Goal: Task Accomplishment & Management: Manage account settings

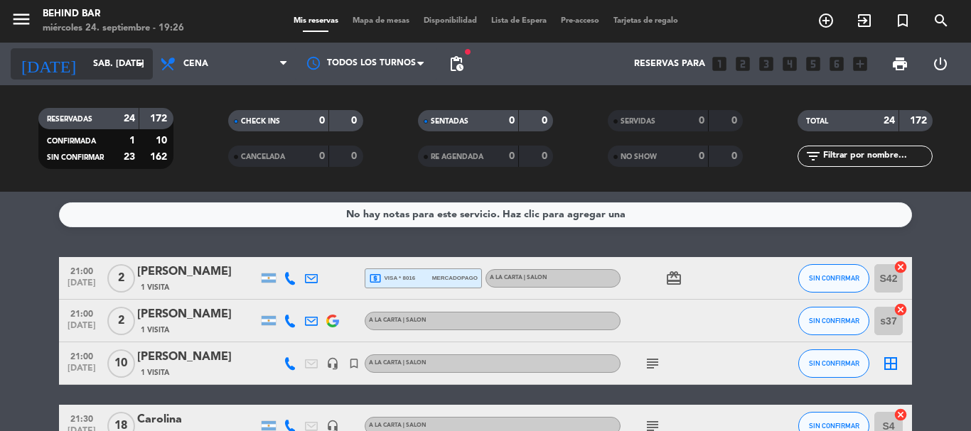
click at [90, 54] on input "sáb. [DATE]" at bounding box center [146, 64] width 120 height 24
click at [109, 72] on input "sáb. [DATE]" at bounding box center [146, 64] width 120 height 24
click at [119, 67] on input "mié. [DATE]" at bounding box center [146, 64] width 120 height 24
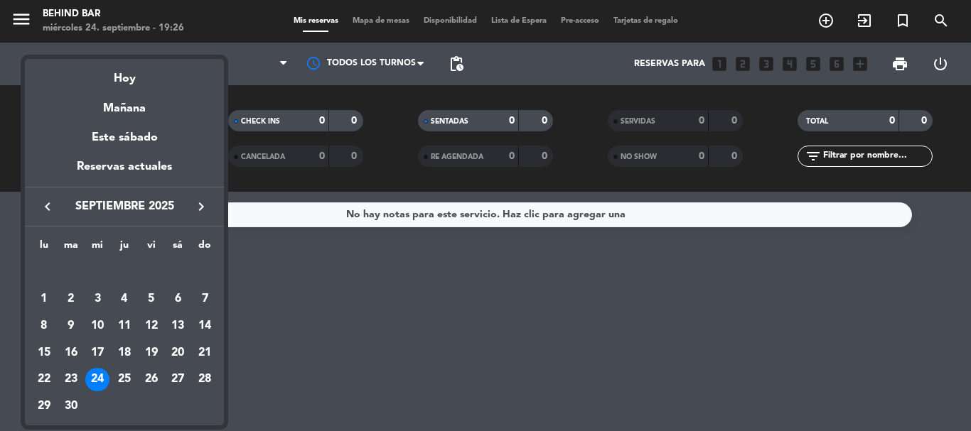
click at [96, 386] on div "24" at bounding box center [97, 380] width 24 height 24
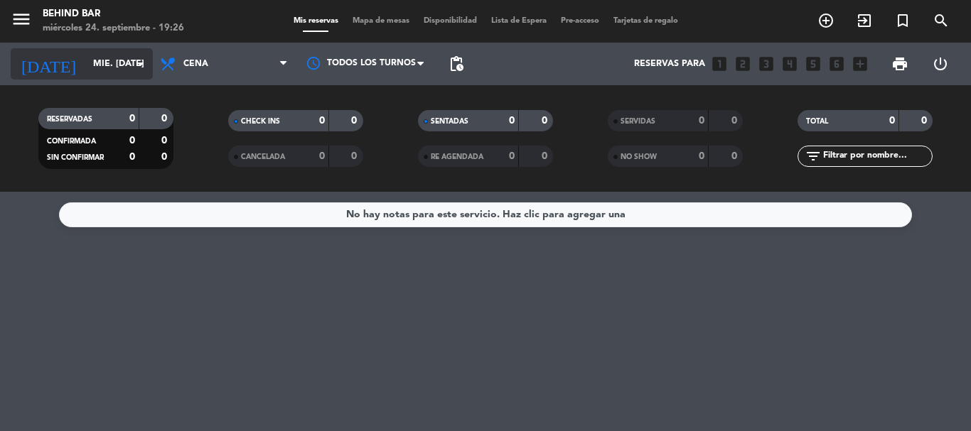
click at [86, 68] on input "mié. [DATE]" at bounding box center [146, 64] width 120 height 24
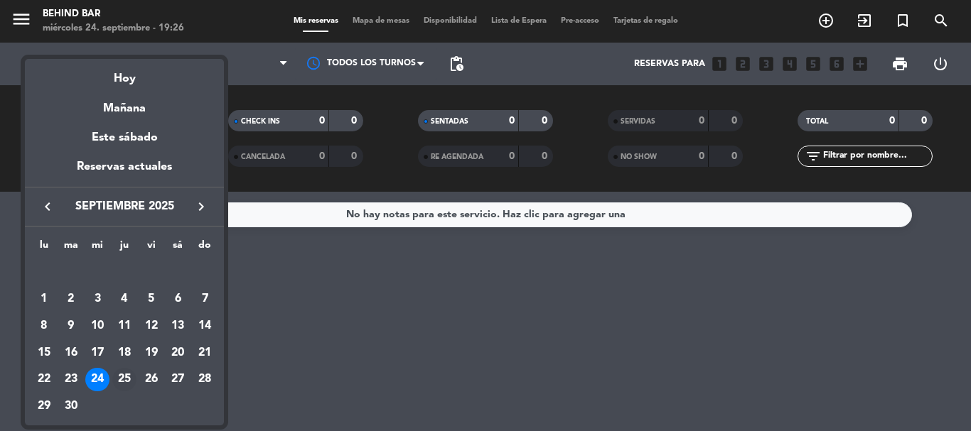
click at [127, 380] on div "25" at bounding box center [124, 380] width 24 height 24
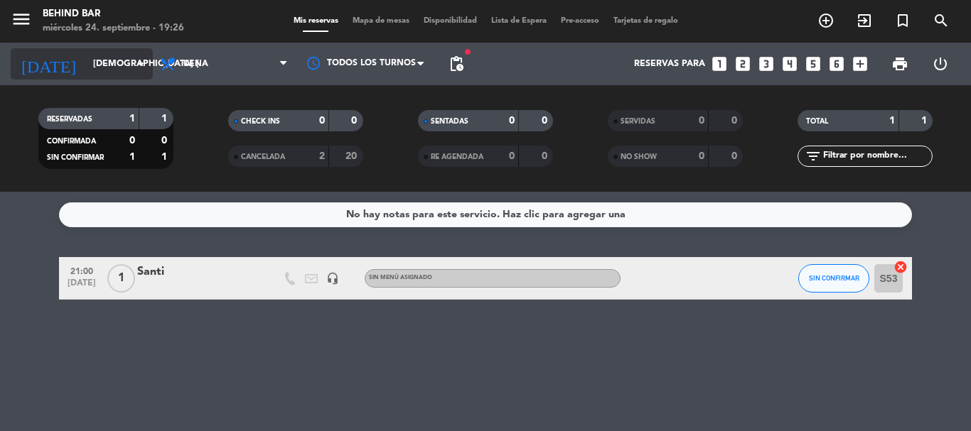
click at [112, 58] on input "[DEMOGRAPHIC_DATA] [DATE]" at bounding box center [146, 64] width 120 height 24
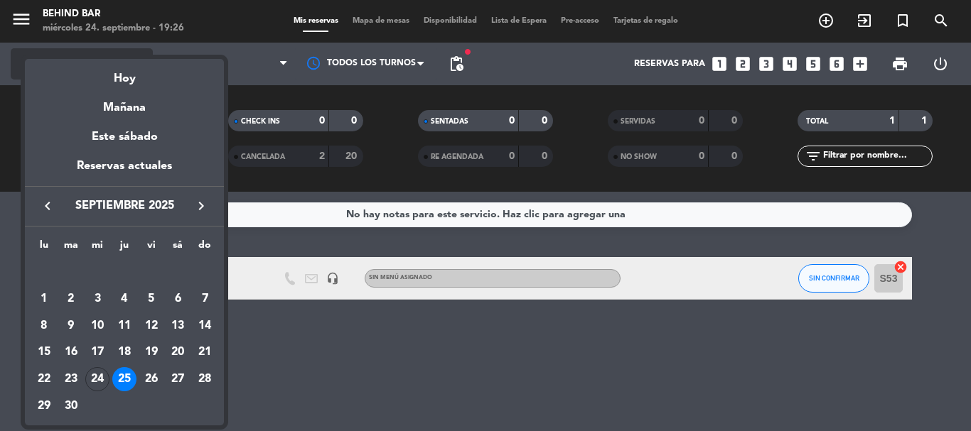
click at [112, 58] on mat-datepicker-content "semana que viene esta semana semana previa misma semana del año anterior Hoy Ma…" at bounding box center [124, 240] width 199 height 370
click at [150, 375] on div "26" at bounding box center [151, 380] width 24 height 24
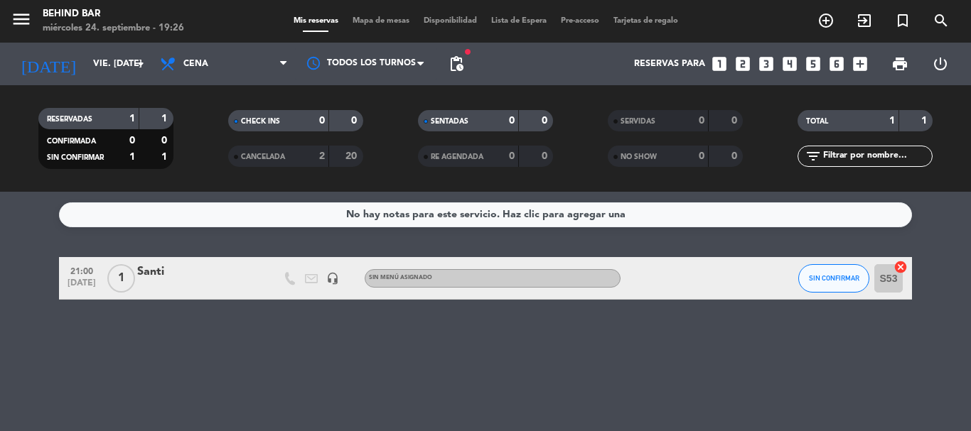
click at [150, 375] on div "No hay notas para este servicio. Haz clic para agregar una 21:00 [DATE] 1 Santi…" at bounding box center [485, 311] width 971 height 239
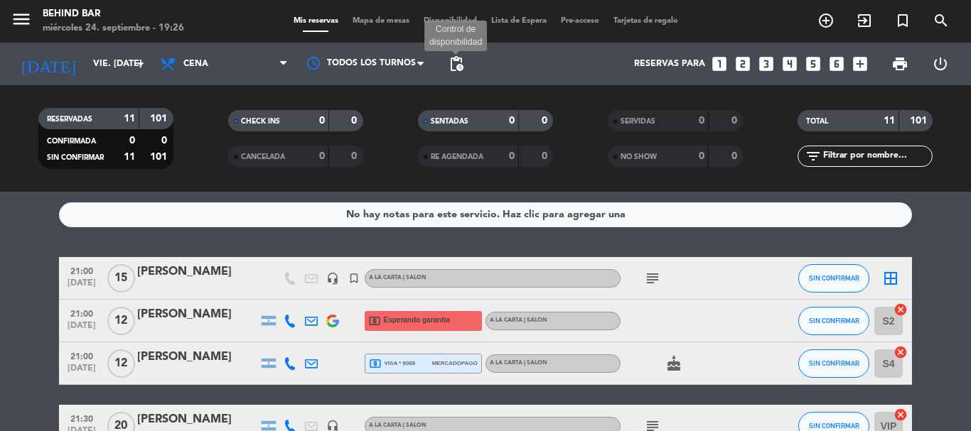
click at [458, 61] on span "pending_actions" at bounding box center [456, 63] width 17 height 17
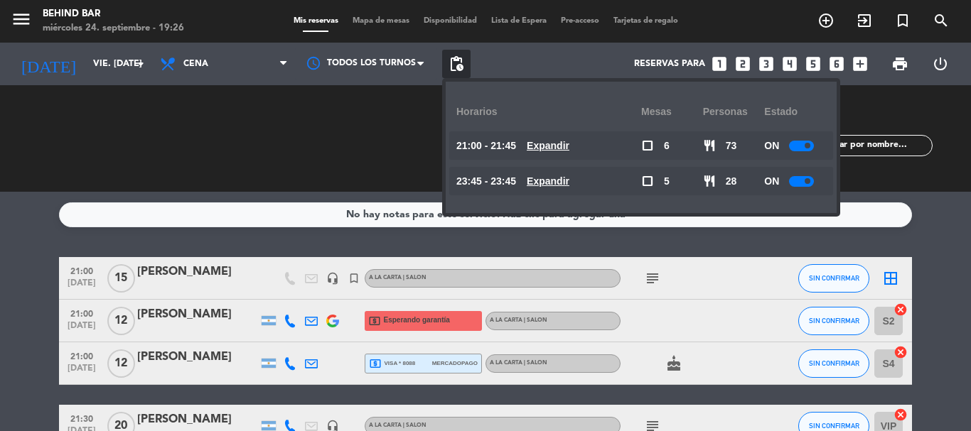
click at [461, 65] on span "pending_actions" at bounding box center [456, 63] width 17 height 17
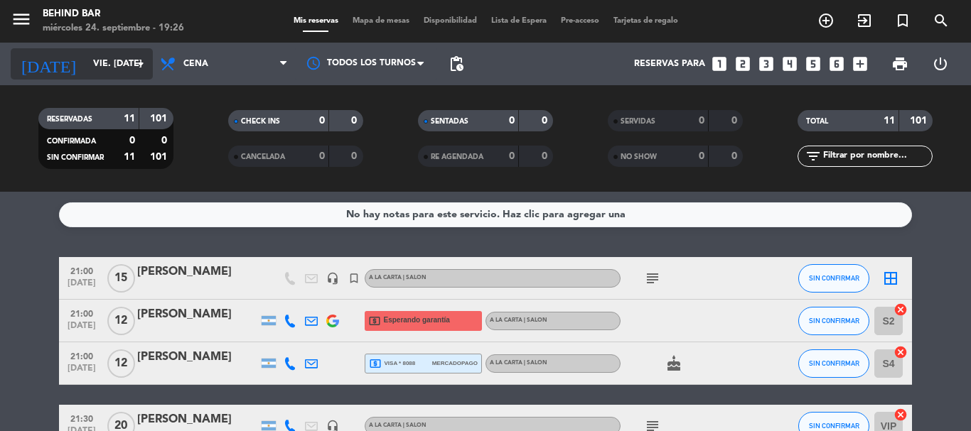
click at [123, 56] on input "vie. [DATE]" at bounding box center [146, 64] width 120 height 24
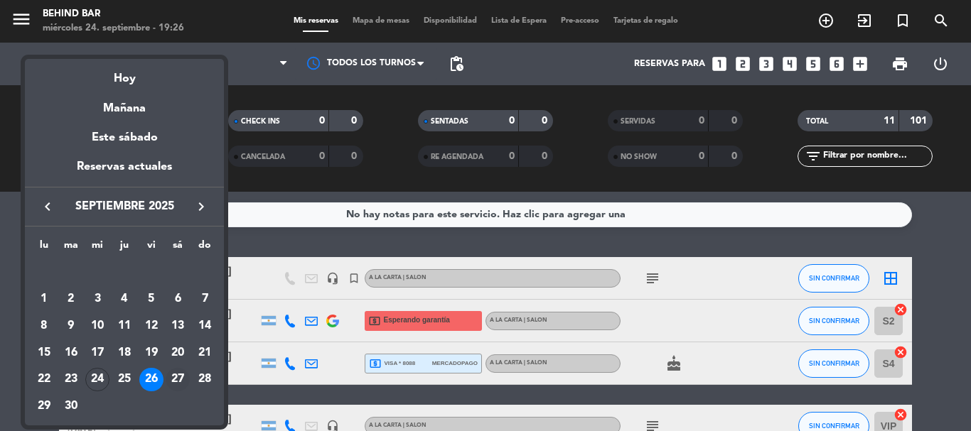
click at [182, 380] on div "27" at bounding box center [178, 380] width 24 height 24
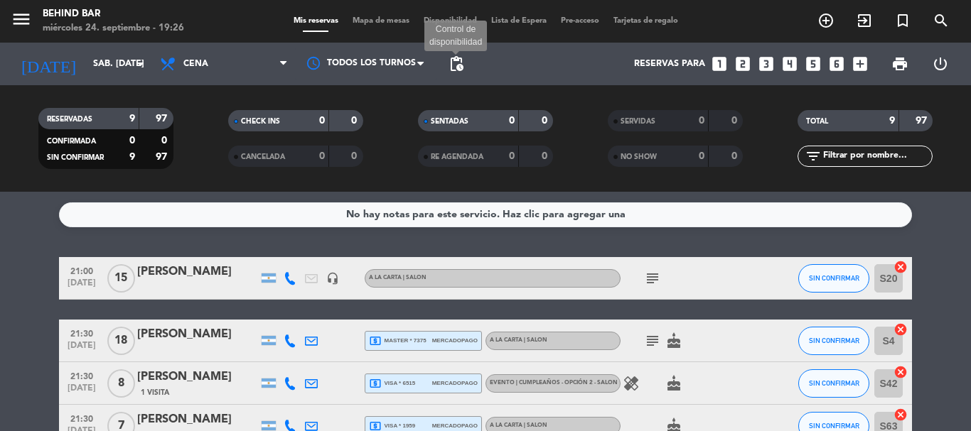
click at [458, 69] on span "pending_actions" at bounding box center [456, 63] width 17 height 17
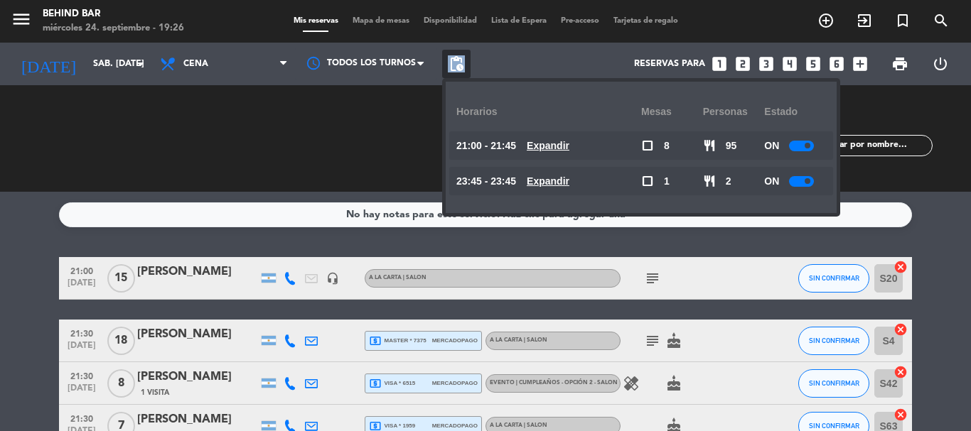
click at [458, 69] on span "pending_actions" at bounding box center [456, 63] width 17 height 17
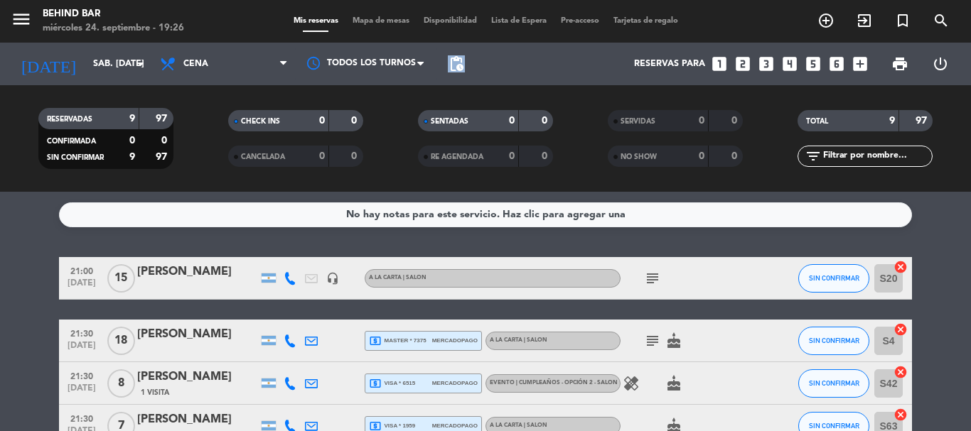
click at [458, 69] on span "pending_actions" at bounding box center [456, 63] width 17 height 17
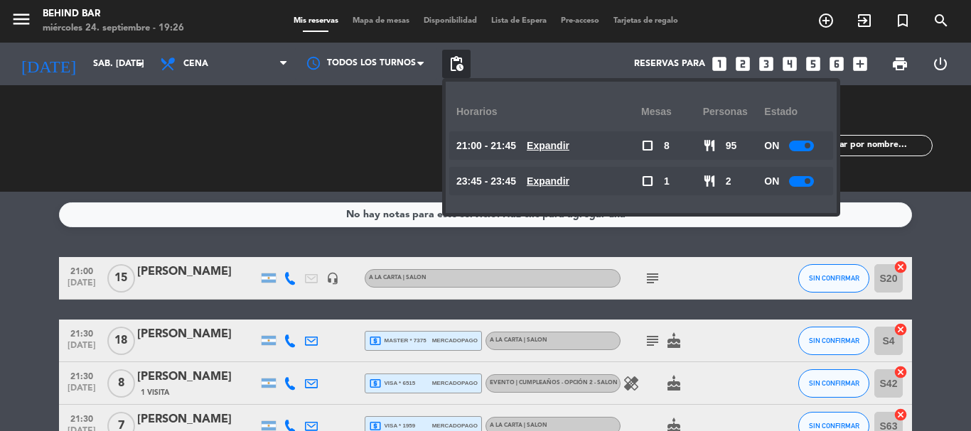
click at [458, 69] on span "pending_actions" at bounding box center [456, 63] width 17 height 17
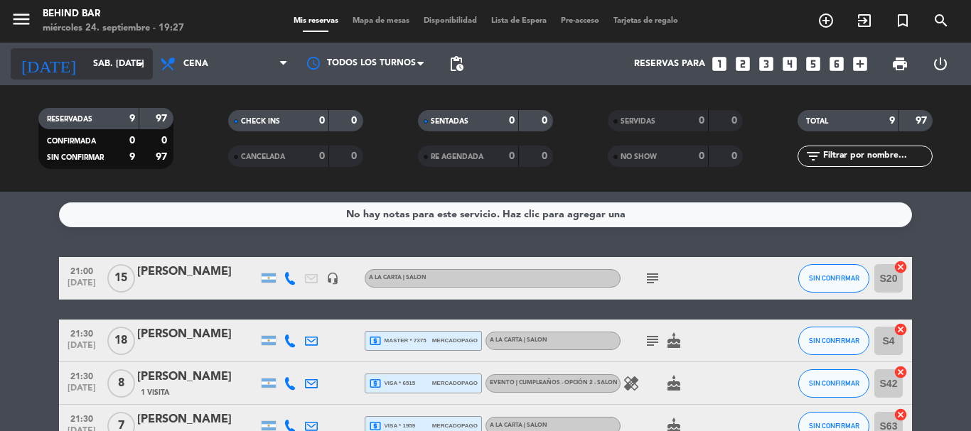
click at [125, 70] on input "sáb. [DATE]" at bounding box center [146, 64] width 120 height 24
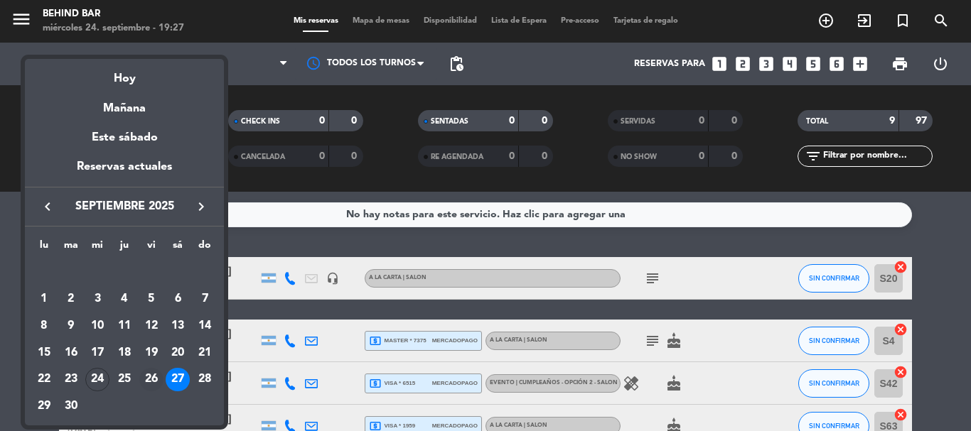
click at [153, 382] on div "26" at bounding box center [151, 380] width 24 height 24
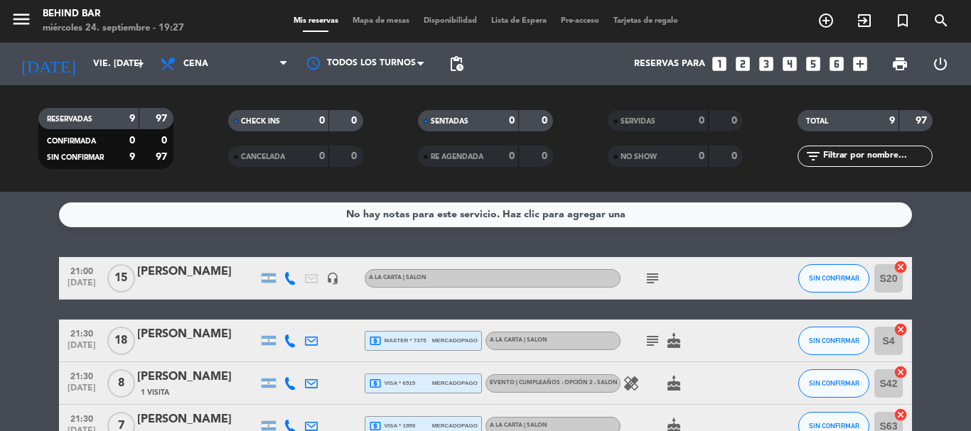
click at [153, 382] on div "[PERSON_NAME]" at bounding box center [197, 377] width 121 height 18
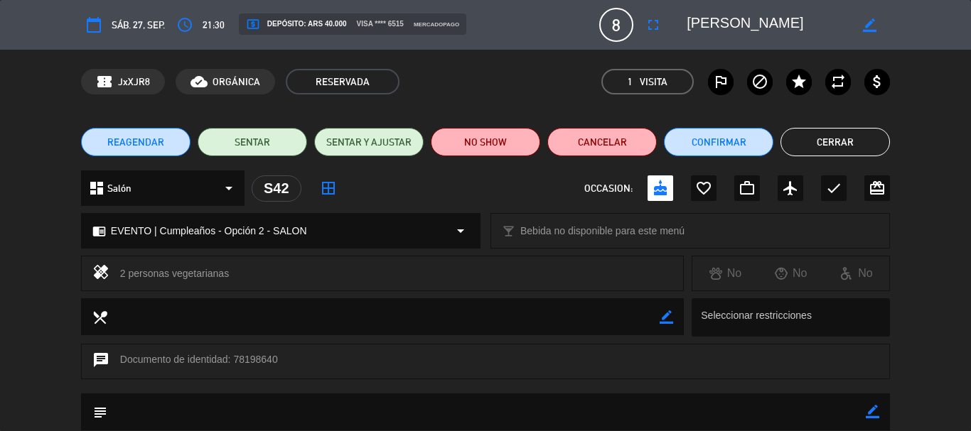
click at [828, 149] on button "Cerrar" at bounding box center [834, 142] width 109 height 28
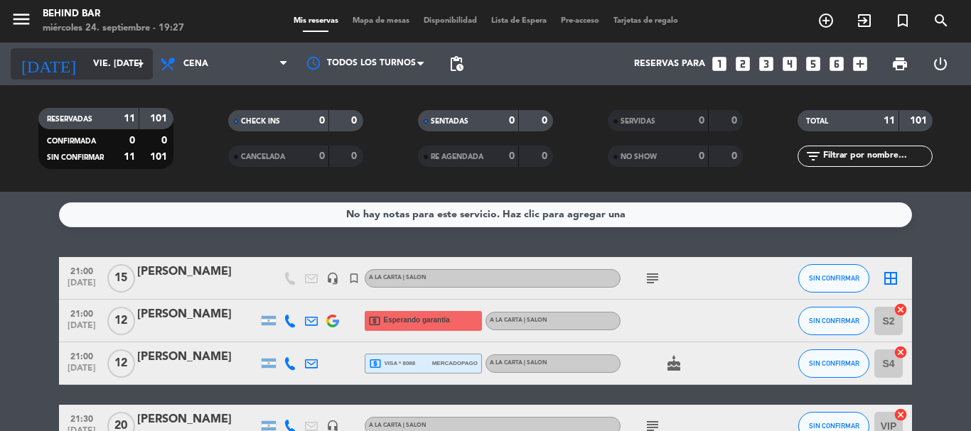
click at [86, 63] on input "vie. [DATE]" at bounding box center [146, 64] width 120 height 24
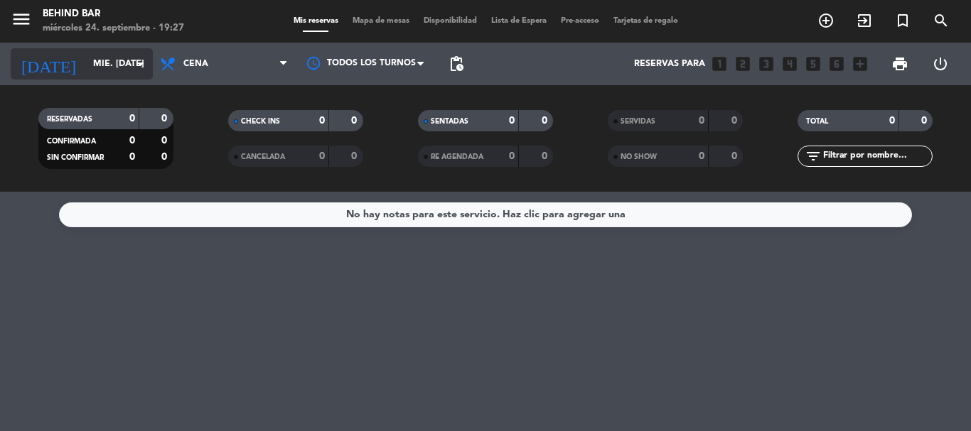
click at [86, 63] on input "mié. [DATE]" at bounding box center [146, 64] width 120 height 24
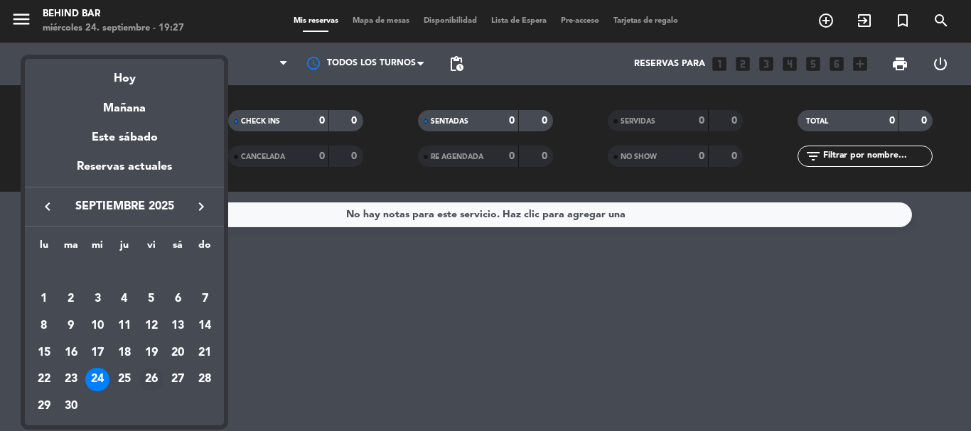
click at [154, 384] on div "26" at bounding box center [151, 380] width 24 height 24
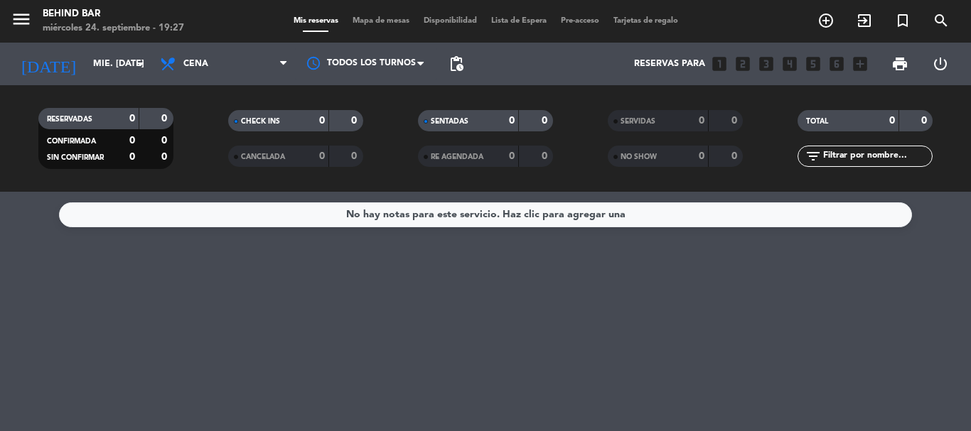
type input "vie. [DATE]"
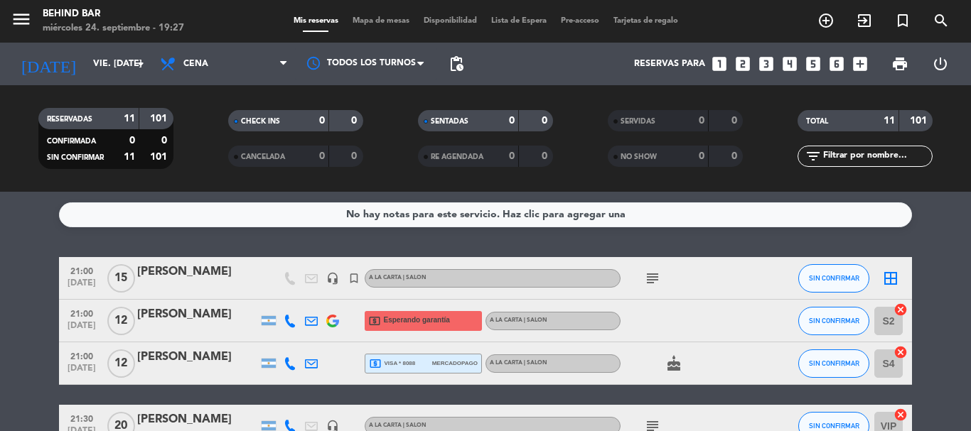
click at [650, 278] on icon "subject" at bounding box center [652, 278] width 17 height 17
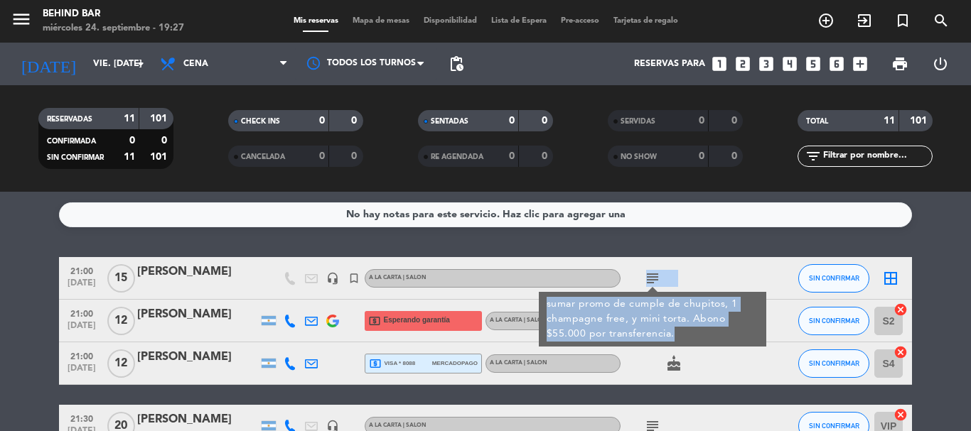
click at [650, 278] on icon "subject" at bounding box center [652, 278] width 17 height 17
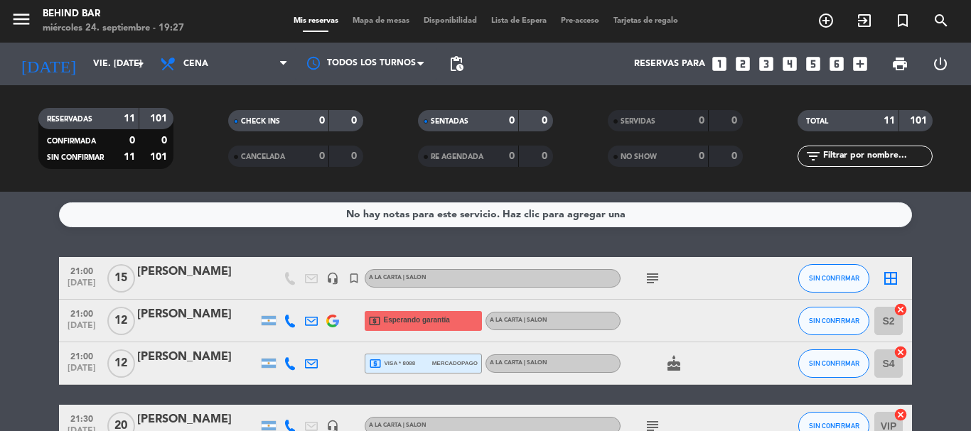
click at [657, 279] on icon "subject" at bounding box center [652, 278] width 17 height 17
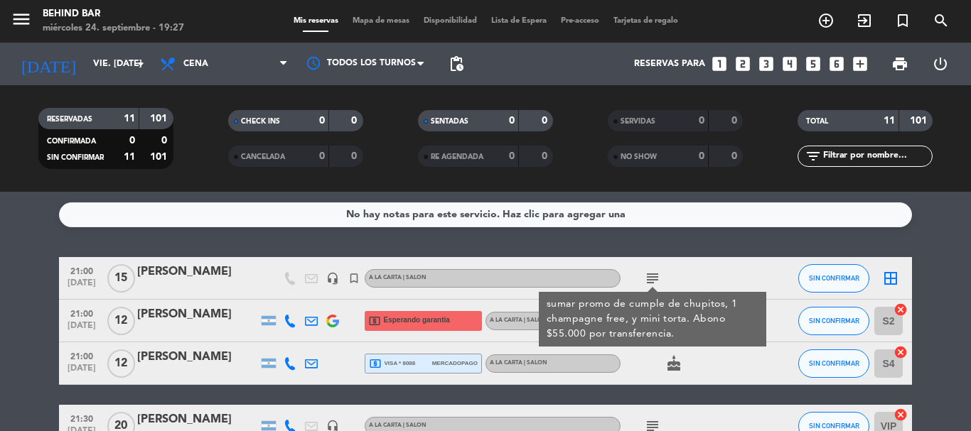
click at [655, 277] on icon "subject" at bounding box center [652, 278] width 17 height 17
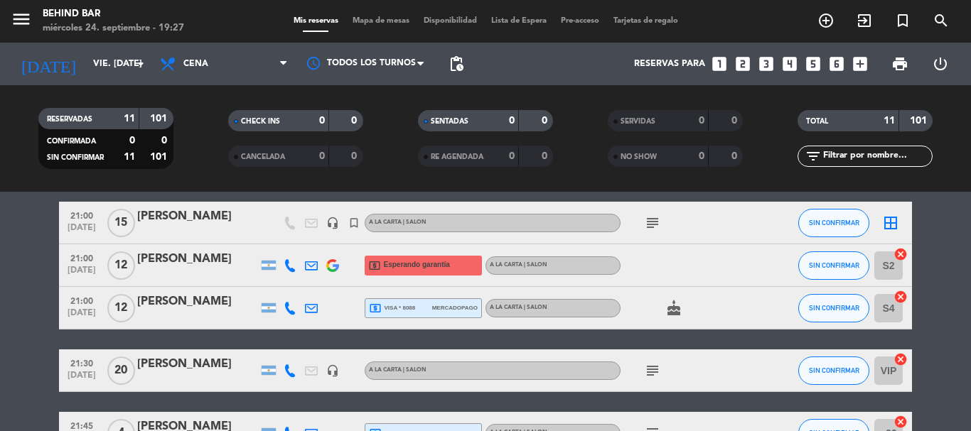
scroll to position [71, 0]
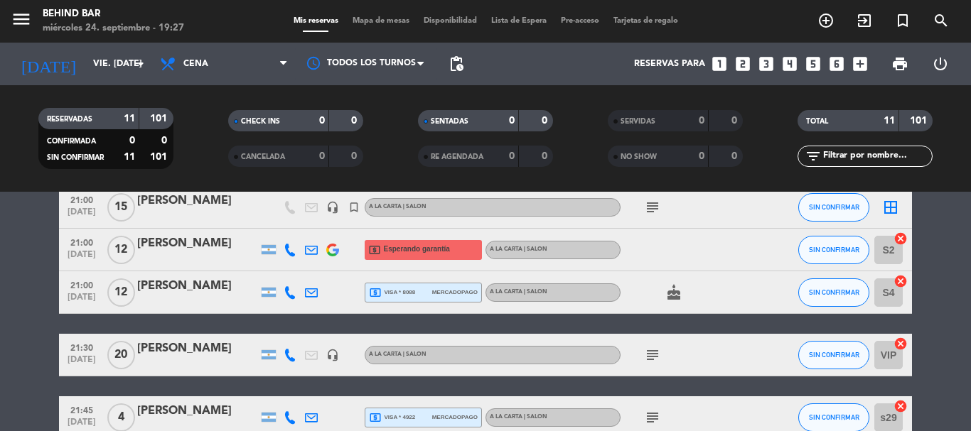
click at [677, 295] on icon "cake" at bounding box center [673, 292] width 17 height 17
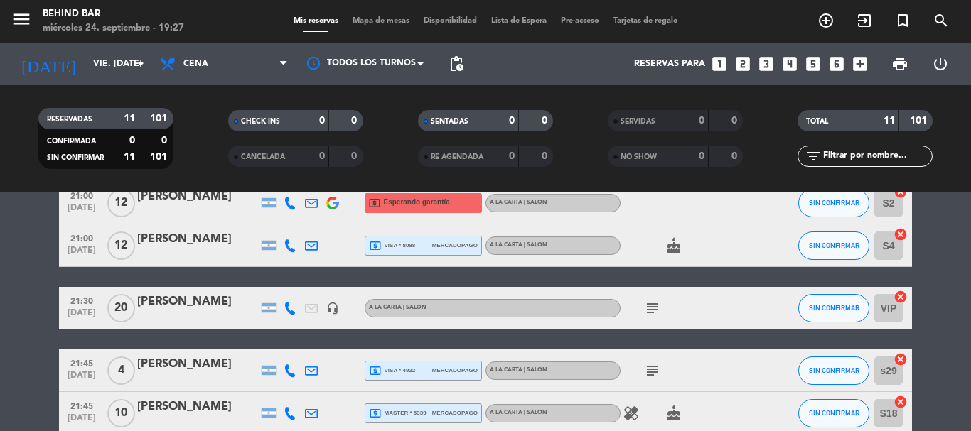
scroll to position [142, 0]
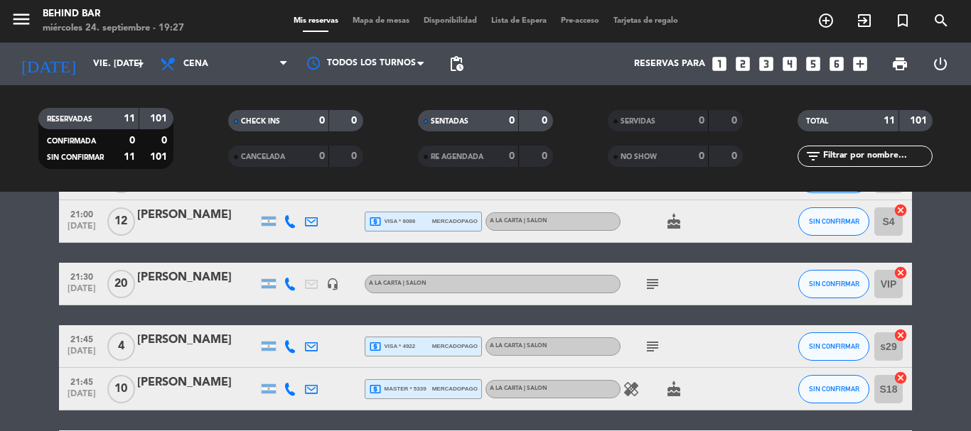
click at [650, 289] on icon "subject" at bounding box center [652, 284] width 17 height 17
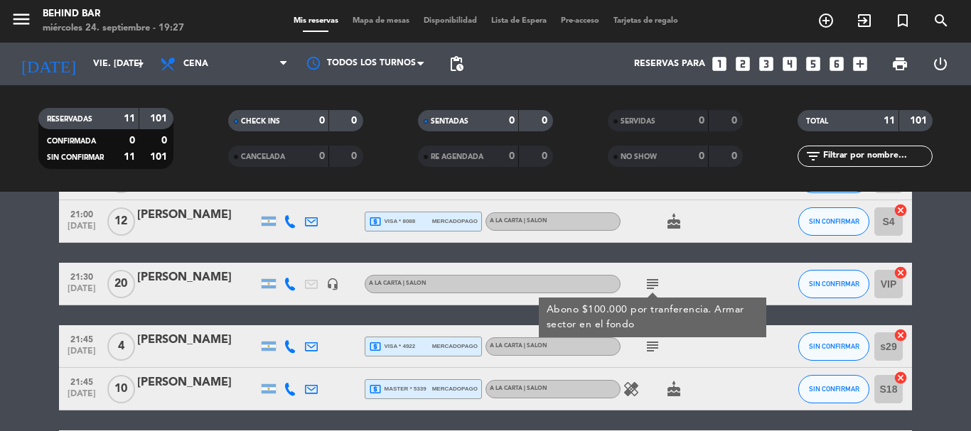
click at [650, 289] on icon "subject" at bounding box center [652, 284] width 17 height 17
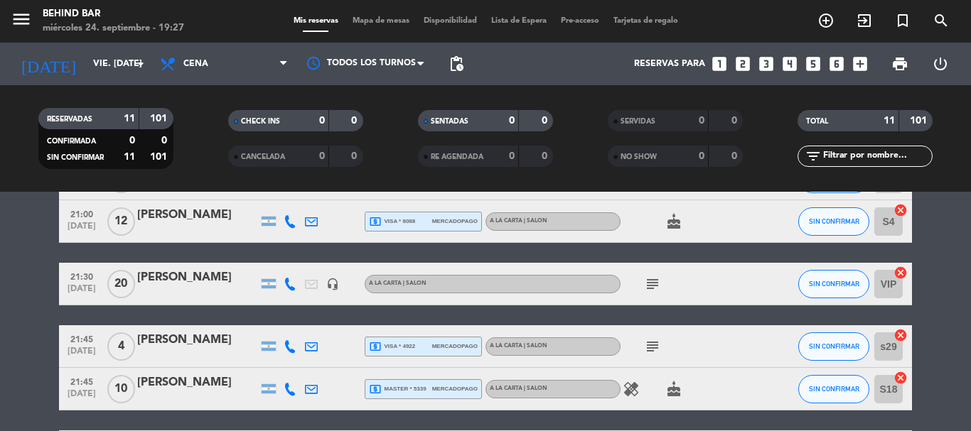
click at [650, 283] on icon "subject" at bounding box center [652, 284] width 17 height 17
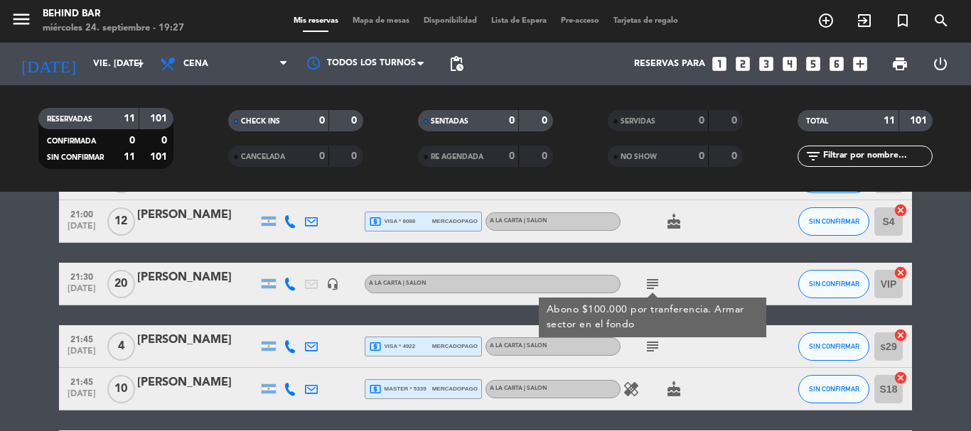
click at [650, 283] on icon "subject" at bounding box center [652, 284] width 17 height 17
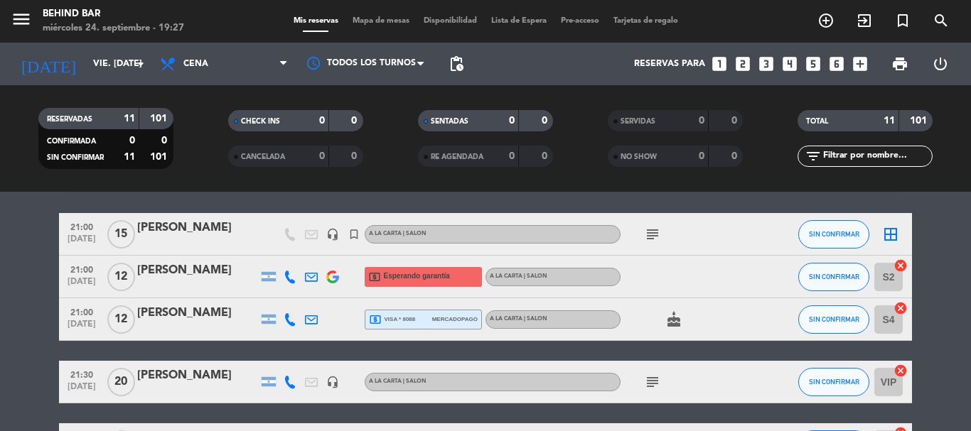
scroll to position [0, 0]
